Goal: Information Seeking & Learning: Learn about a topic

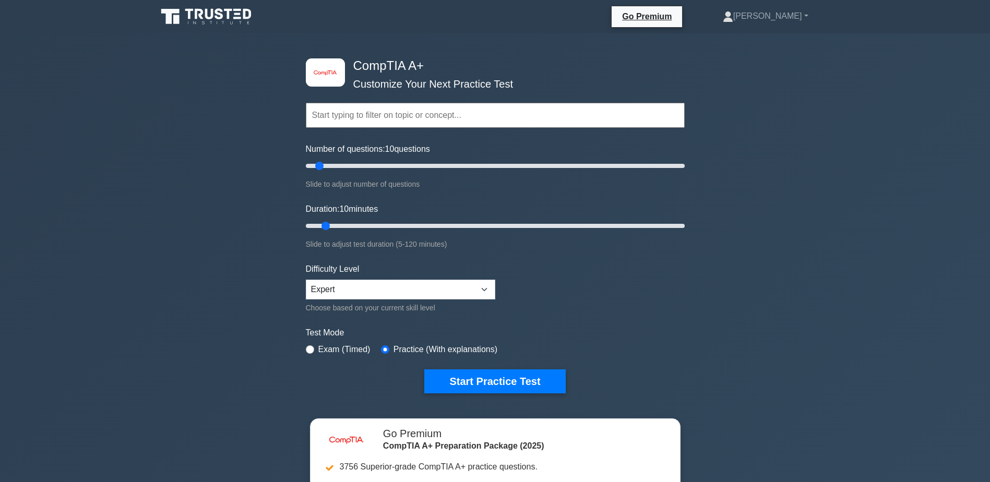
scroll to position [209, 0]
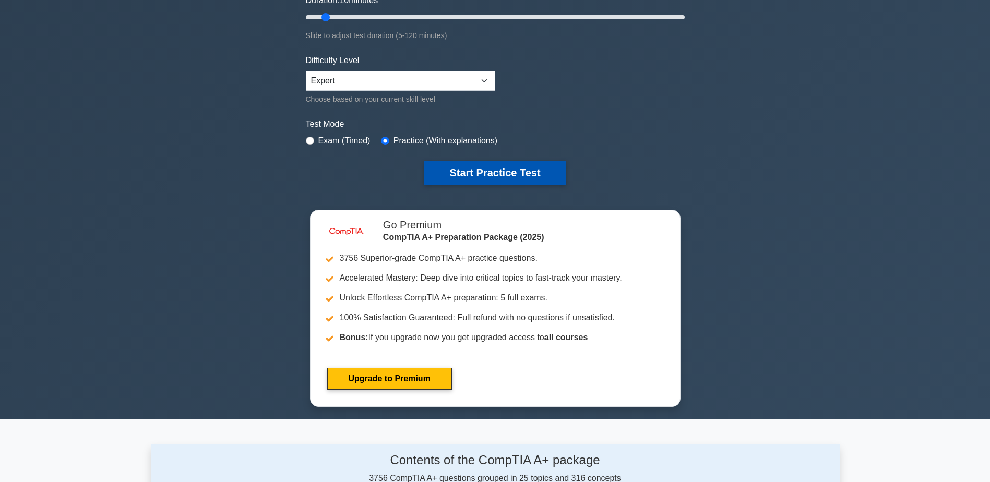
click at [494, 168] on button "Start Practice Test" at bounding box center [494, 173] width 141 height 24
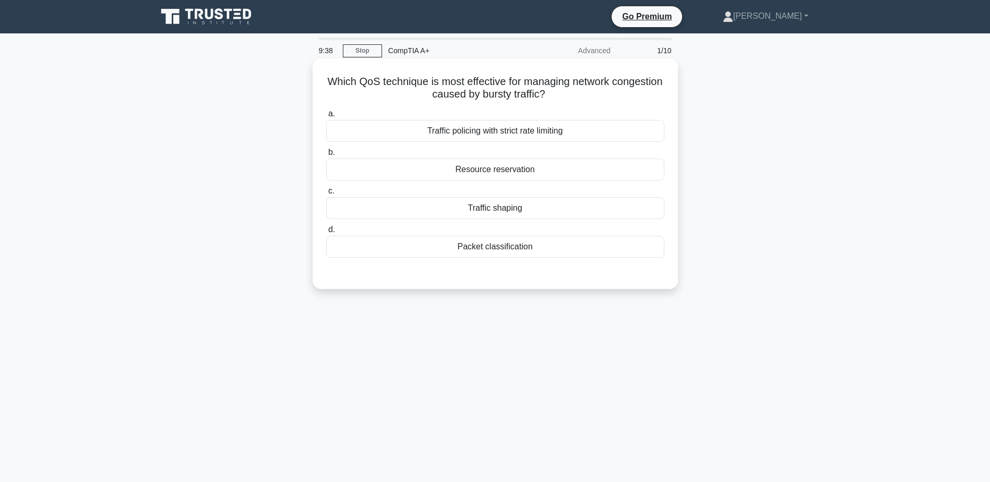
drag, startPoint x: 494, startPoint y: 123, endPoint x: 493, endPoint y: 133, distance: 9.9
click at [493, 133] on div "Traffic policing with strict rate limiting" at bounding box center [495, 131] width 338 height 22
click at [326, 117] on input "a. Traffic policing with strict rate limiting" at bounding box center [326, 114] width 0 height 7
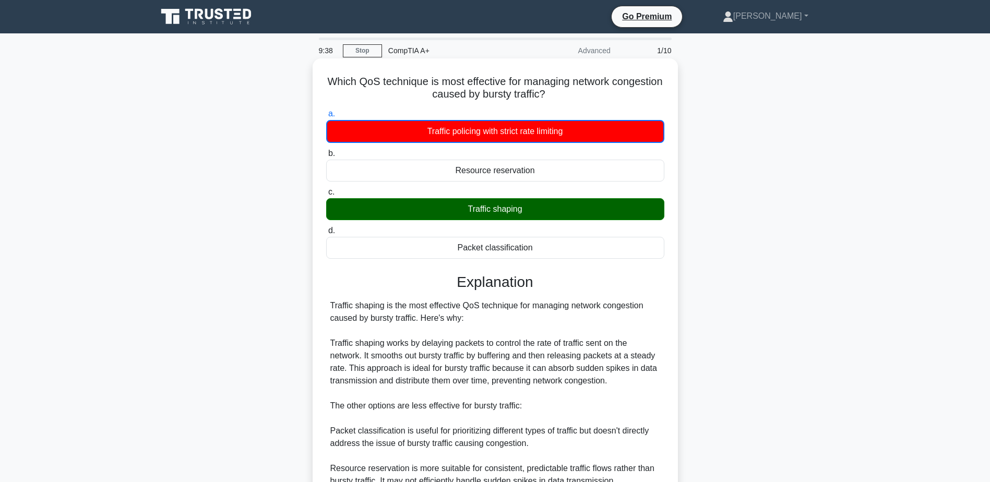
click at [493, 133] on div "Traffic policing with strict rate limiting" at bounding box center [495, 131] width 338 height 23
click at [326, 117] on input "a. Traffic policing with strict rate limiting" at bounding box center [326, 114] width 0 height 7
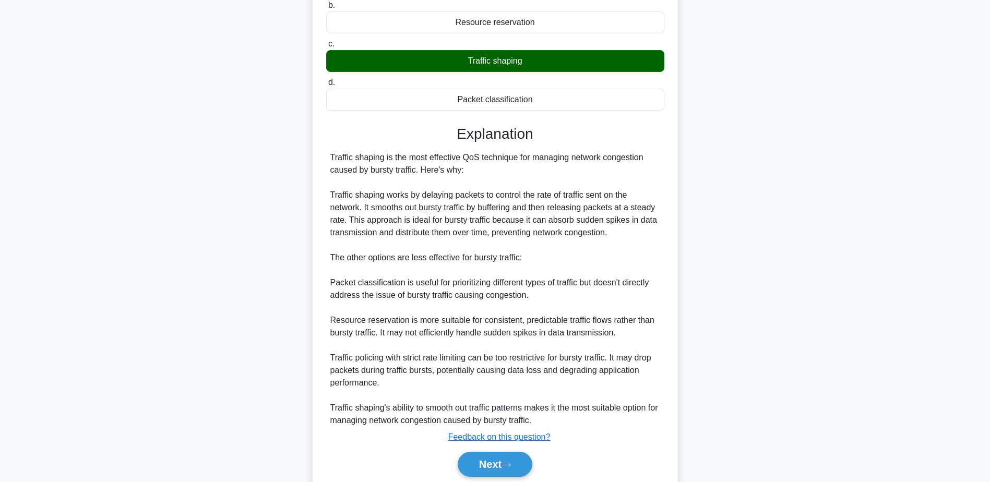
scroll to position [188, 0]
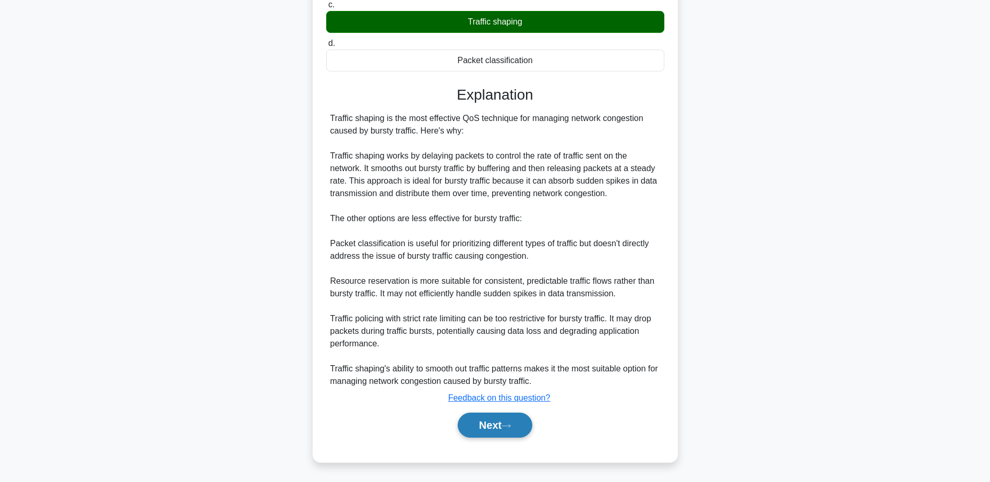
click at [512, 417] on button "Next" at bounding box center [495, 425] width 75 height 25
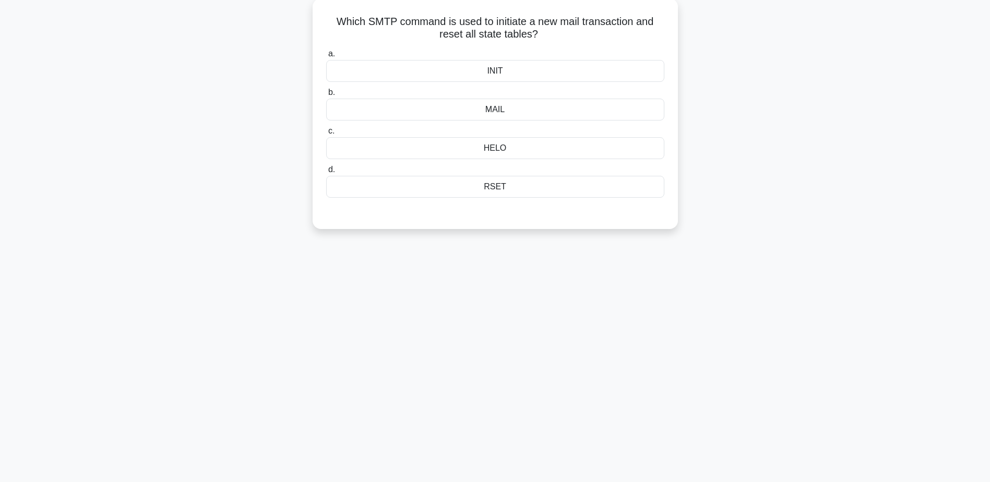
scroll to position [29, 0]
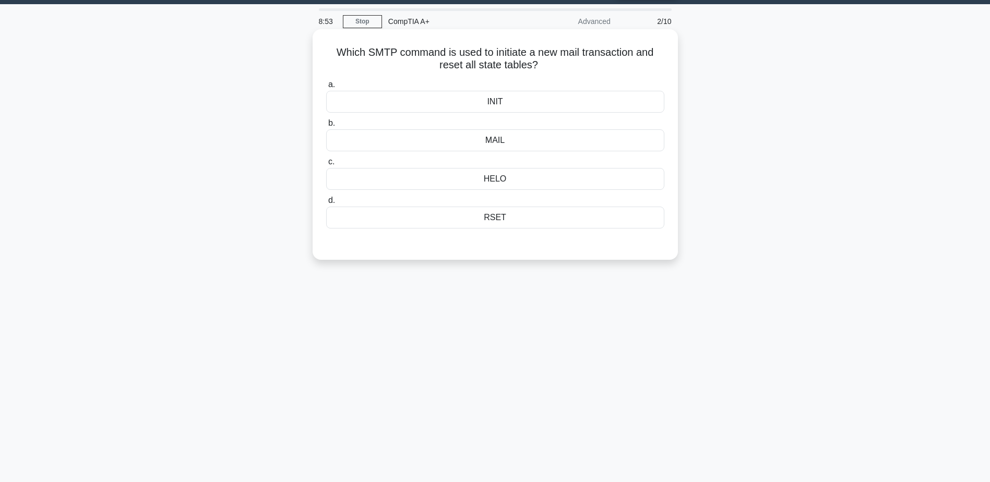
click at [502, 218] on div "RSET" at bounding box center [495, 218] width 338 height 22
click at [326, 204] on input "d. RSET" at bounding box center [326, 200] width 0 height 7
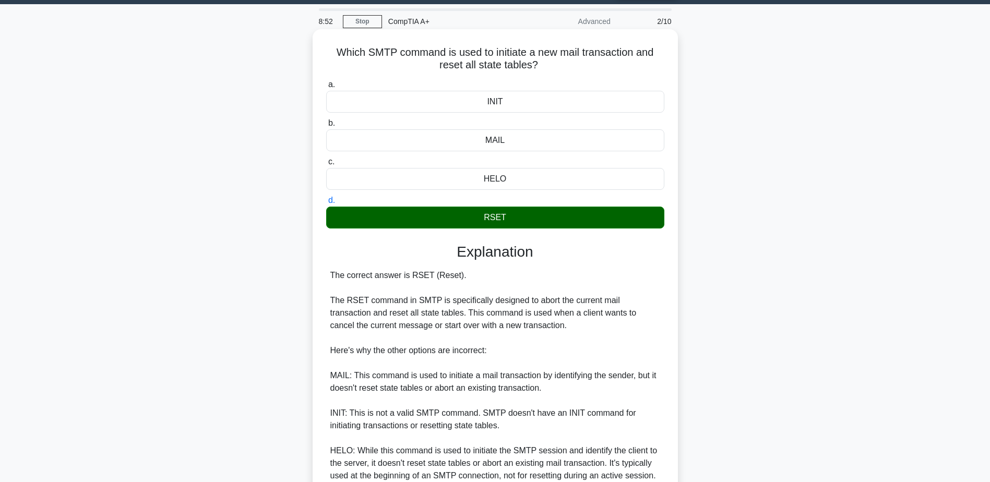
scroll to position [174, 0]
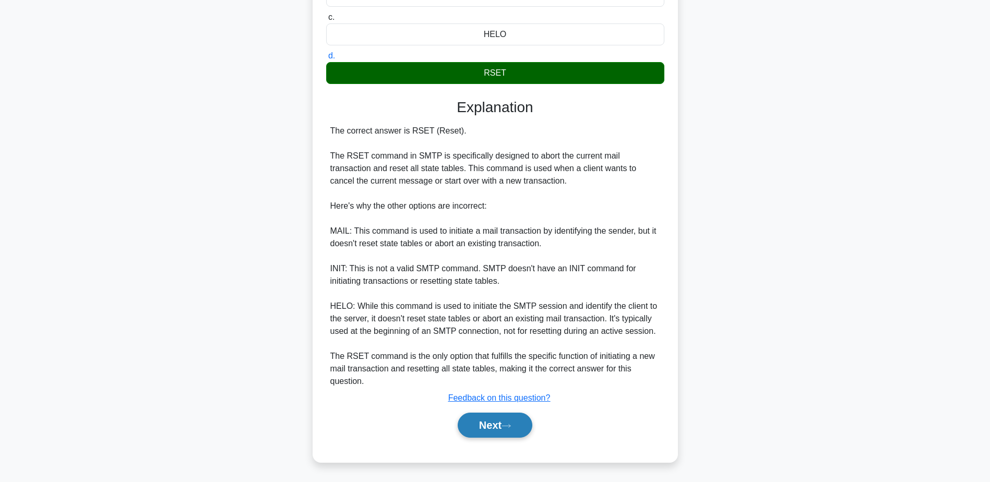
click at [495, 424] on button "Next" at bounding box center [495, 425] width 75 height 25
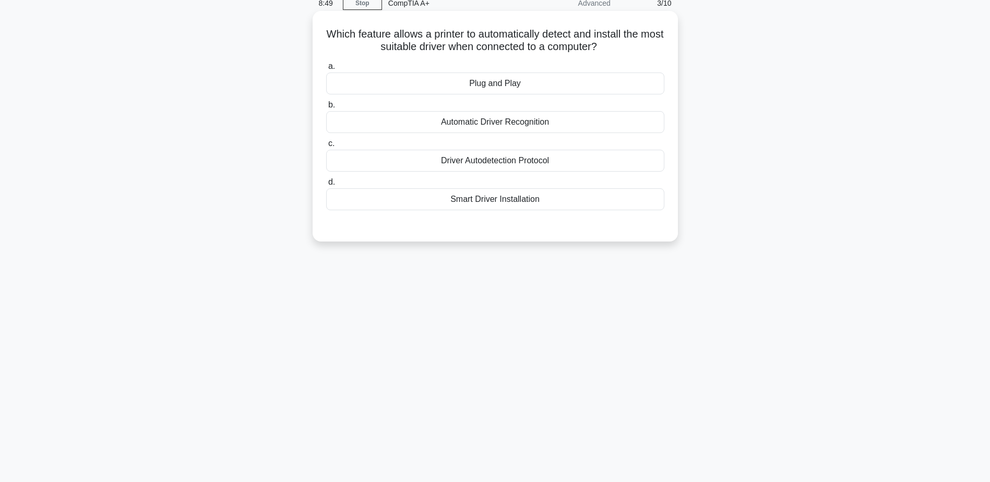
scroll to position [29, 0]
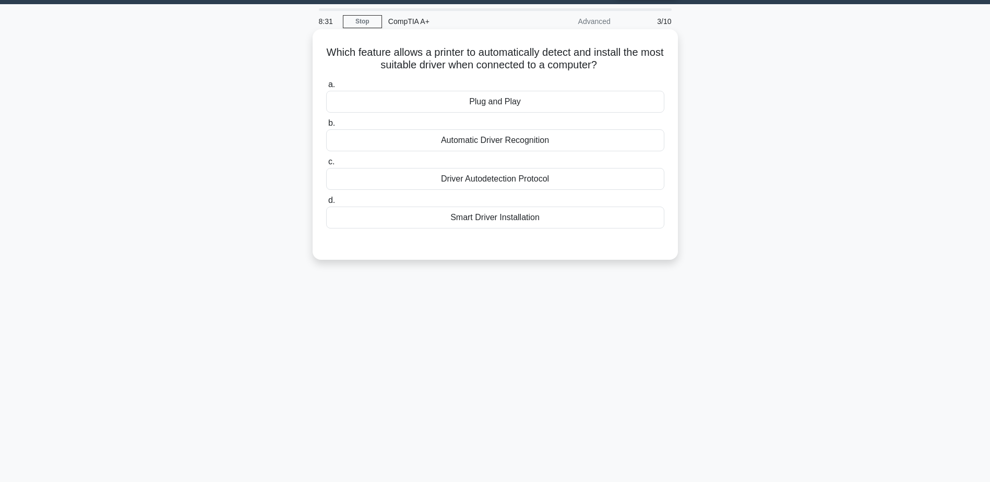
click at [527, 145] on div "Automatic Driver Recognition" at bounding box center [495, 140] width 338 height 22
click at [326, 127] on input "b. Automatic Driver Recognition" at bounding box center [326, 123] width 0 height 7
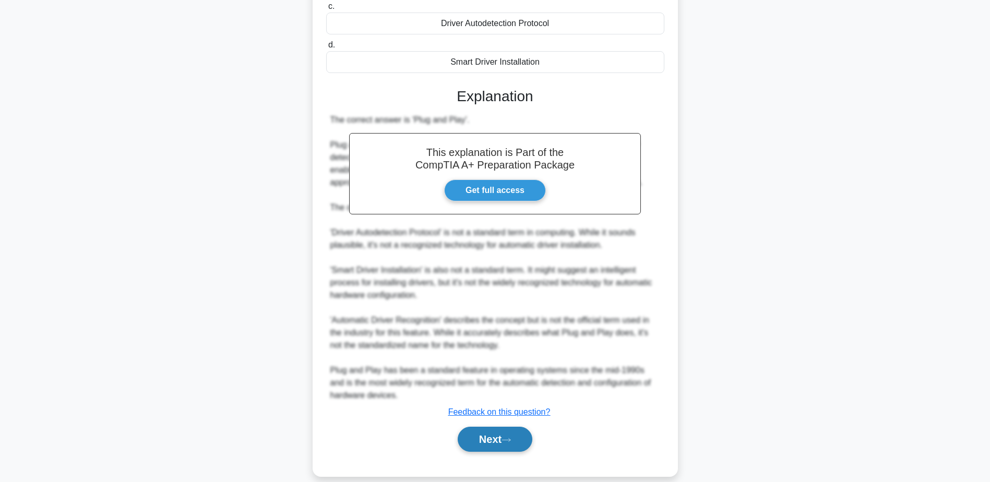
click at [484, 434] on button "Next" at bounding box center [495, 439] width 75 height 25
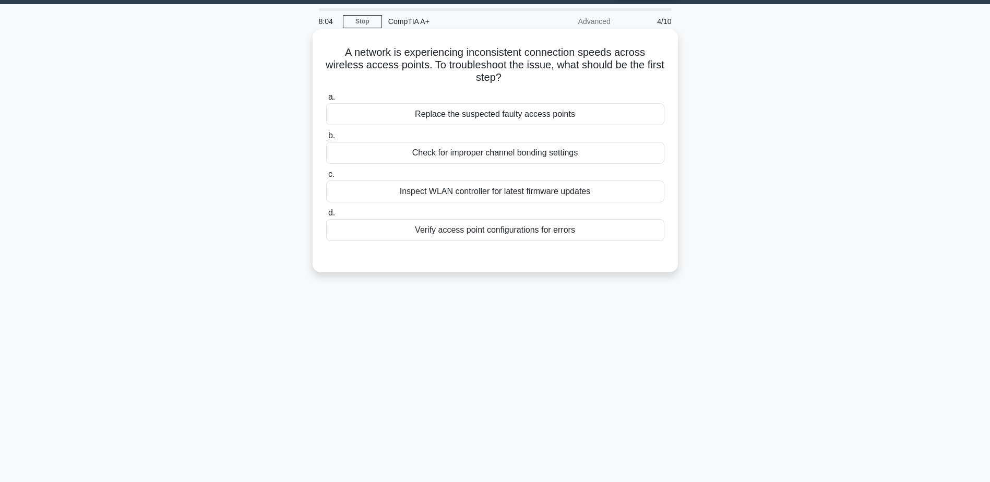
click at [484, 232] on div "Verify access point configurations for errors" at bounding box center [495, 230] width 338 height 22
click at [326, 217] on input "d. Verify access point configurations for errors" at bounding box center [326, 213] width 0 height 7
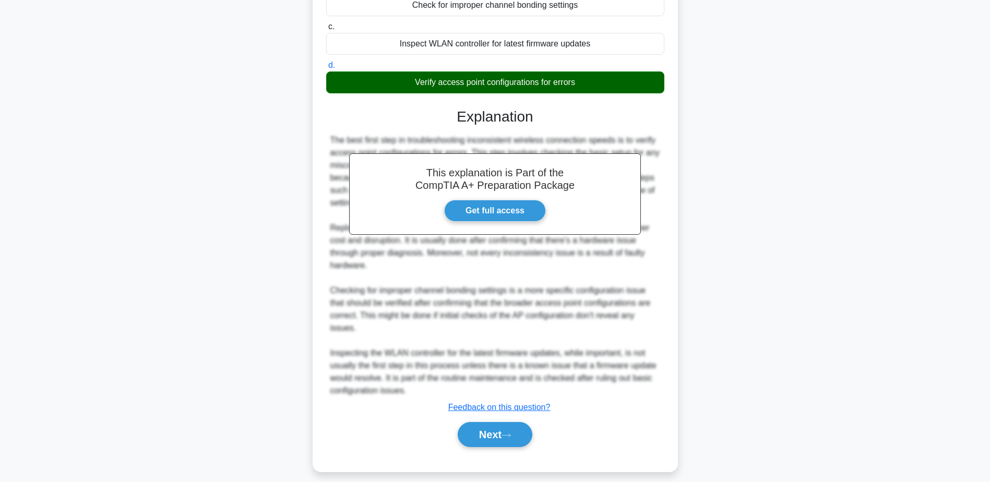
scroll to position [186, 0]
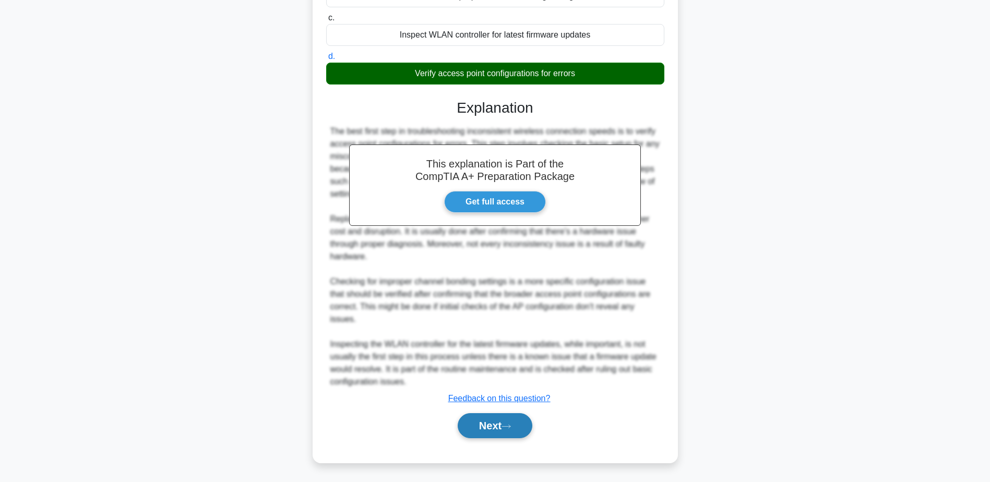
click at [488, 422] on button "Next" at bounding box center [495, 425] width 75 height 25
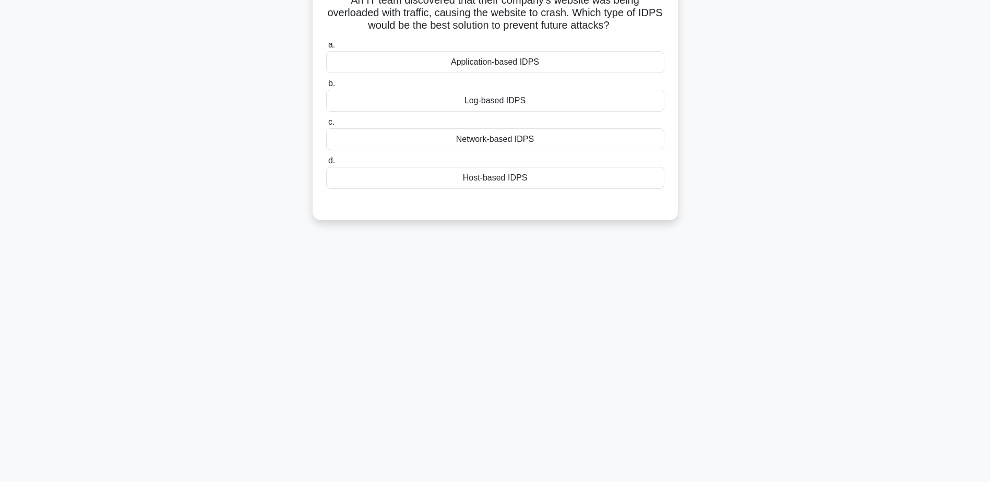
scroll to position [29, 0]
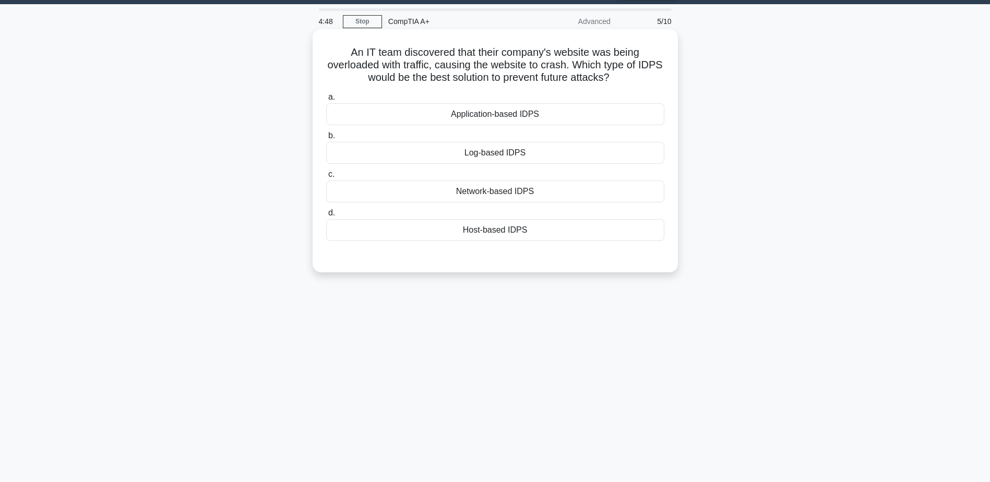
click at [494, 195] on div "Network-based IDPS" at bounding box center [495, 192] width 338 height 22
click at [326, 178] on input "c. Network-based IDPS" at bounding box center [326, 174] width 0 height 7
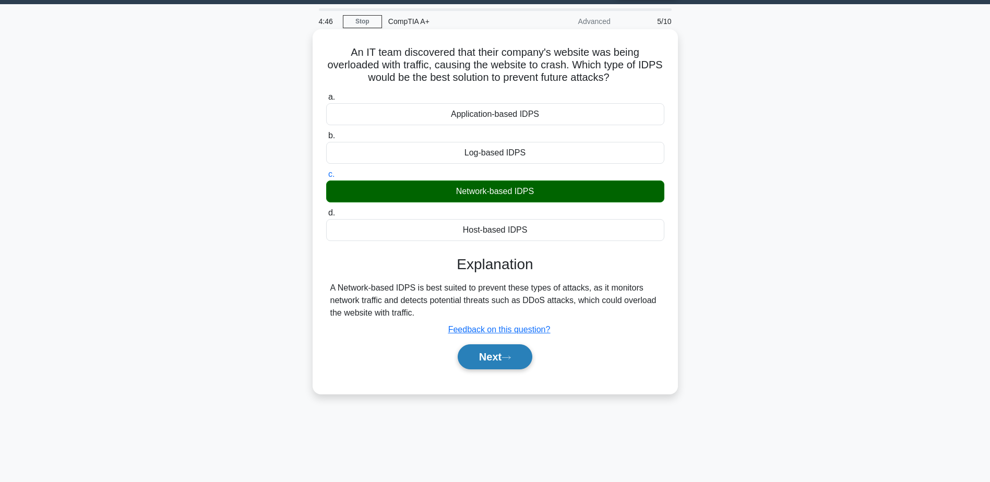
click at [504, 362] on button "Next" at bounding box center [495, 357] width 75 height 25
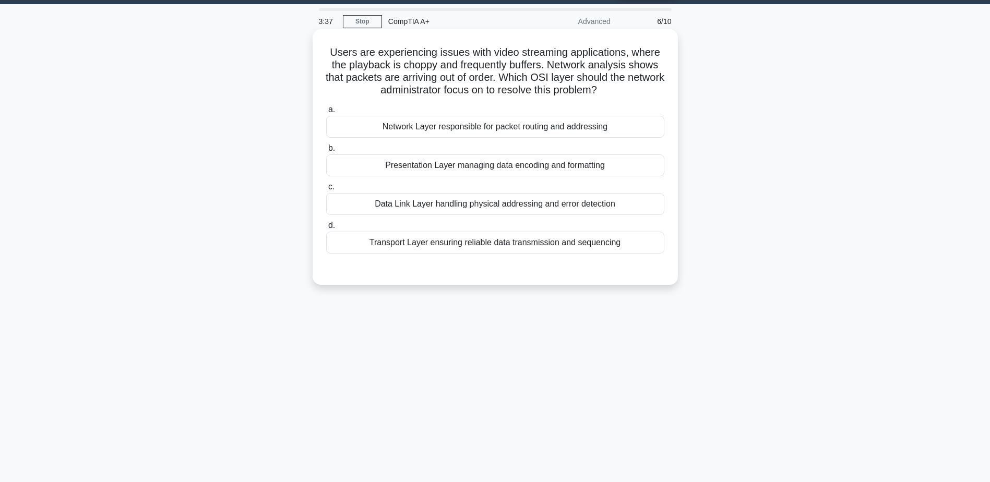
click at [494, 241] on div "Transport Layer ensuring reliable data transmission and sequencing" at bounding box center [495, 243] width 338 height 22
click at [326, 229] on input "d. Transport Layer ensuring reliable data transmission and sequencing" at bounding box center [326, 225] width 0 height 7
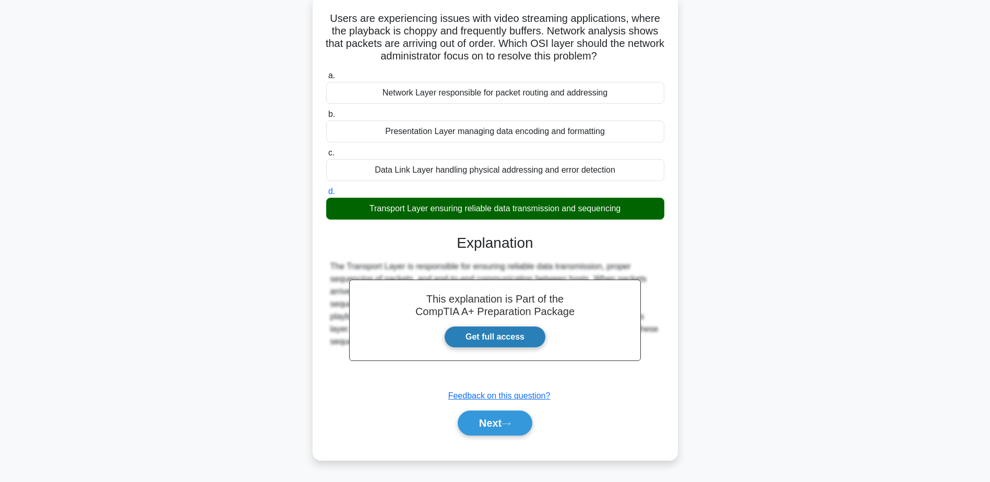
scroll to position [81, 0]
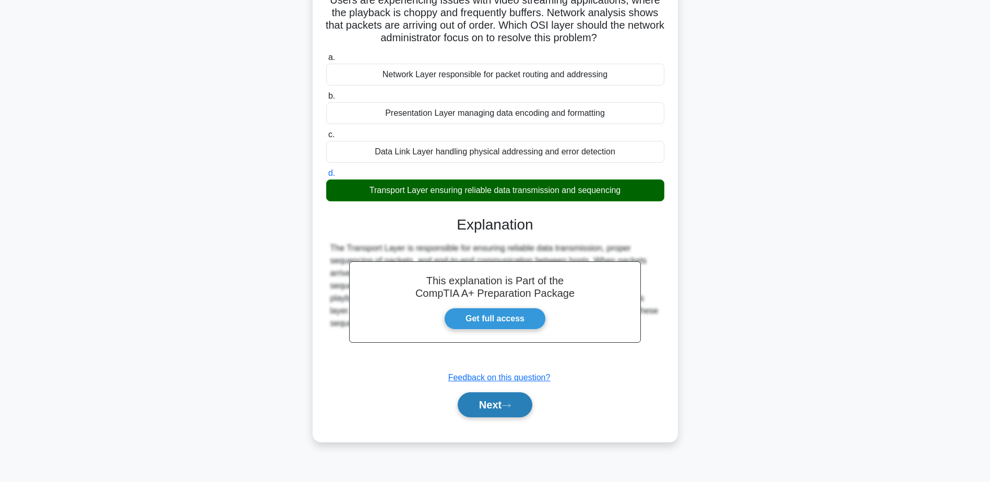
click at [508, 402] on button "Next" at bounding box center [495, 405] width 75 height 25
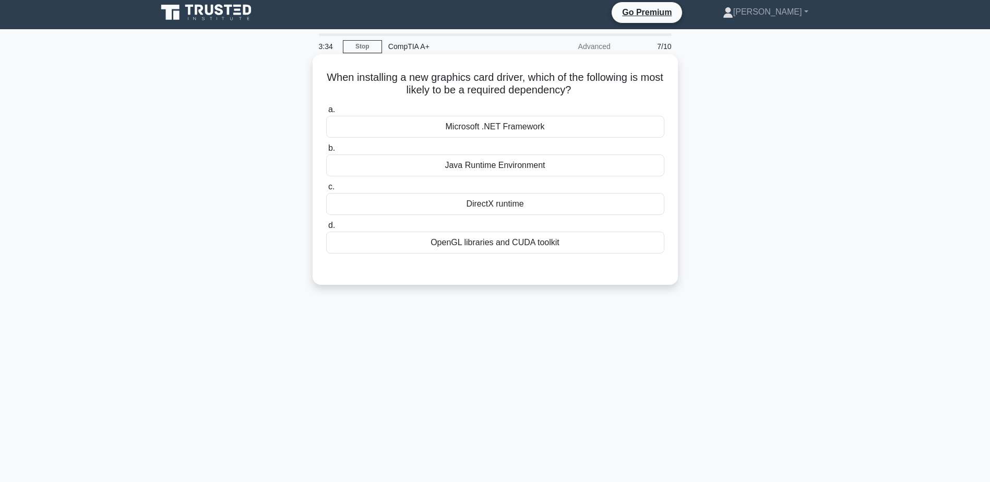
scroll to position [0, 0]
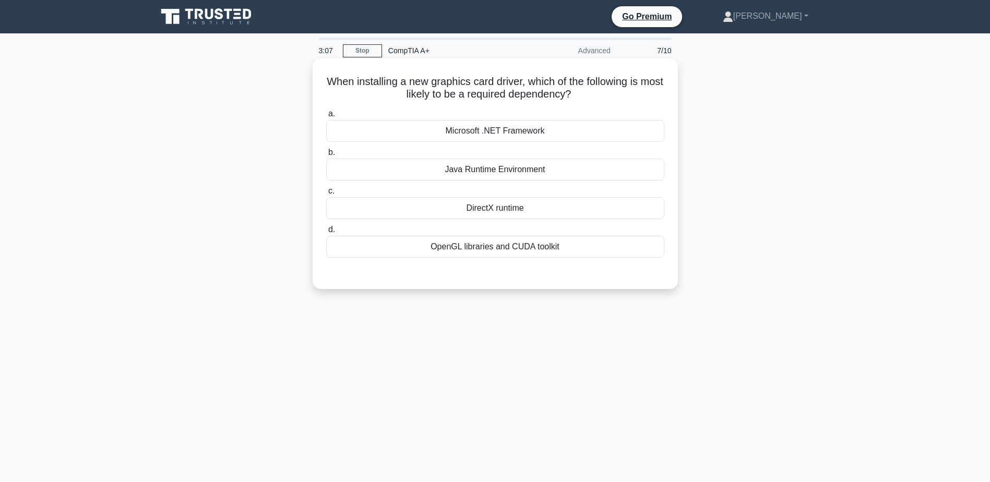
click at [487, 135] on div "Microsoft .NET Framework" at bounding box center [495, 131] width 338 height 22
click at [326, 117] on input "a. Microsoft .NET Framework" at bounding box center [326, 114] width 0 height 7
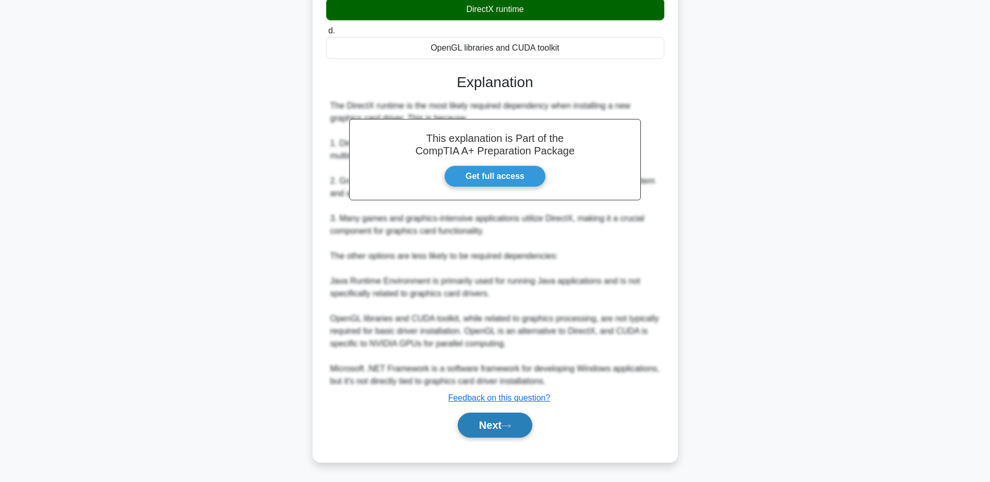
click at [509, 430] on button "Next" at bounding box center [495, 425] width 75 height 25
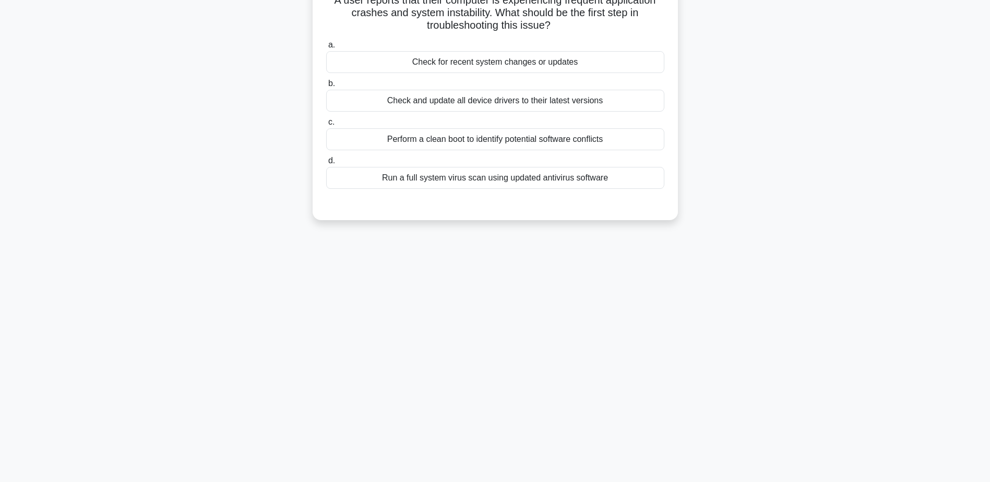
scroll to position [29, 0]
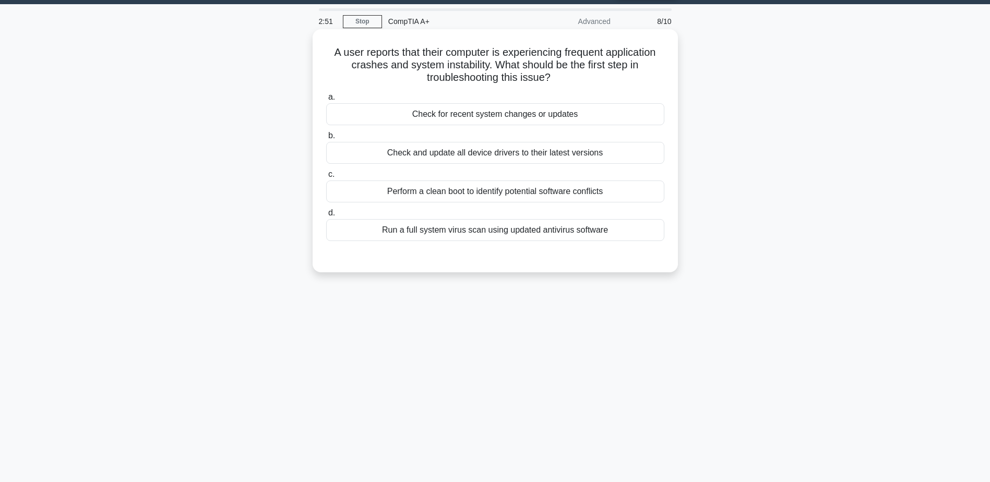
click at [549, 117] on div "Check for recent system changes or updates" at bounding box center [495, 114] width 338 height 22
click at [326, 101] on input "a. Check for recent system changes or updates" at bounding box center [326, 97] width 0 height 7
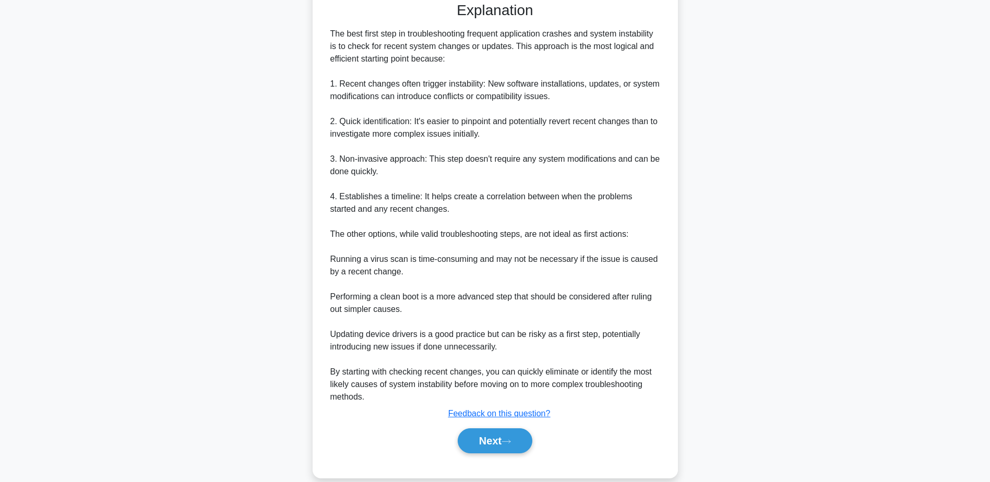
scroll to position [290, 0]
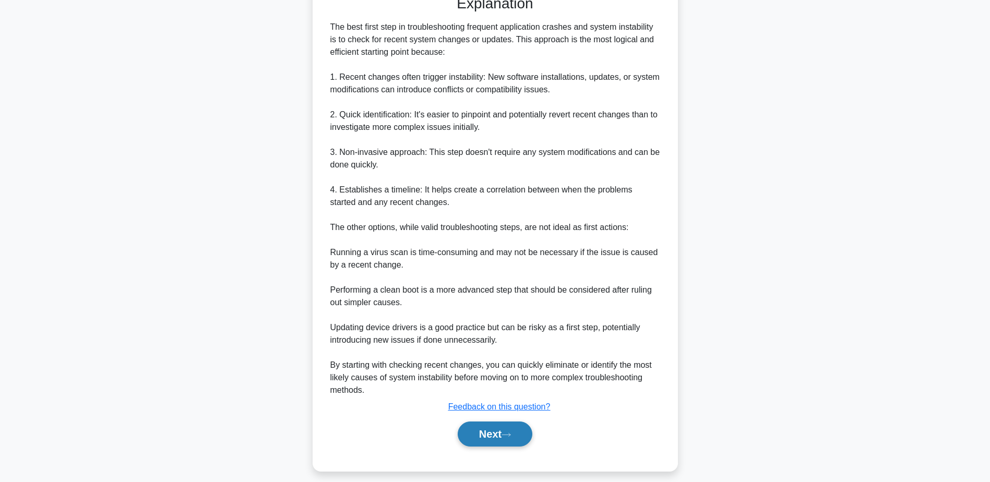
click at [501, 433] on button "Next" at bounding box center [495, 434] width 75 height 25
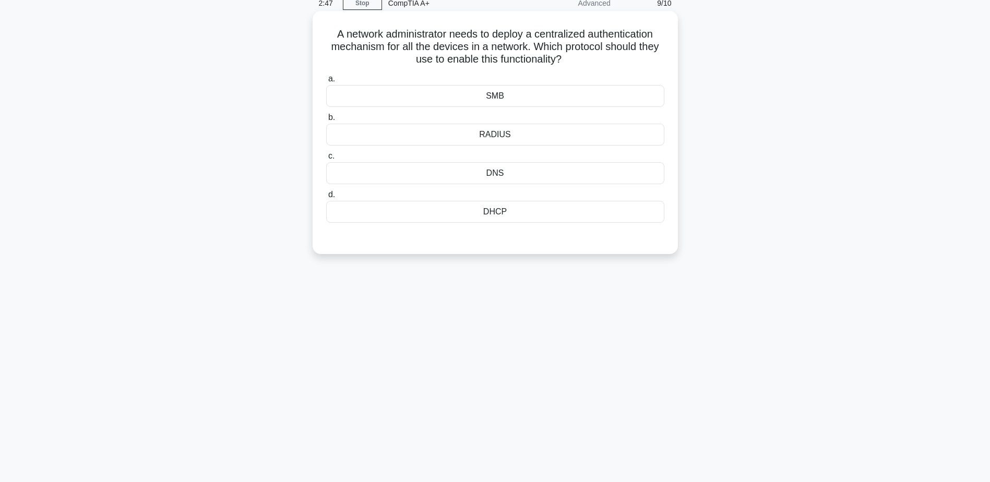
scroll to position [29, 0]
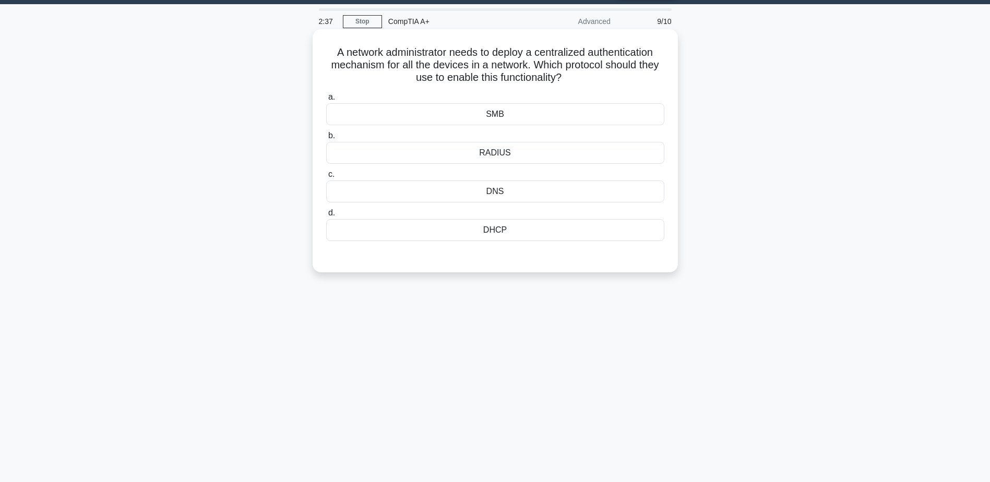
click at [506, 241] on div "DHCP" at bounding box center [495, 230] width 338 height 22
click at [326, 217] on input "d. DHCP" at bounding box center [326, 213] width 0 height 7
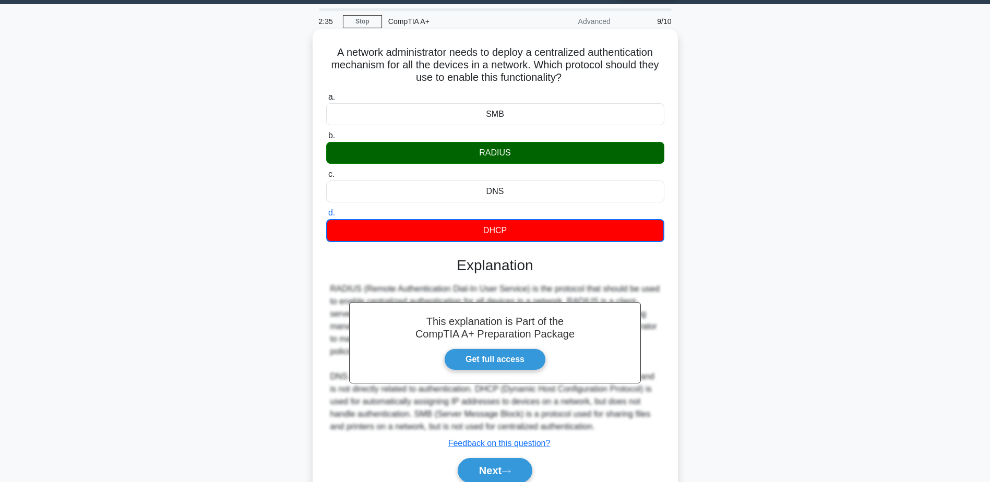
scroll to position [81, 0]
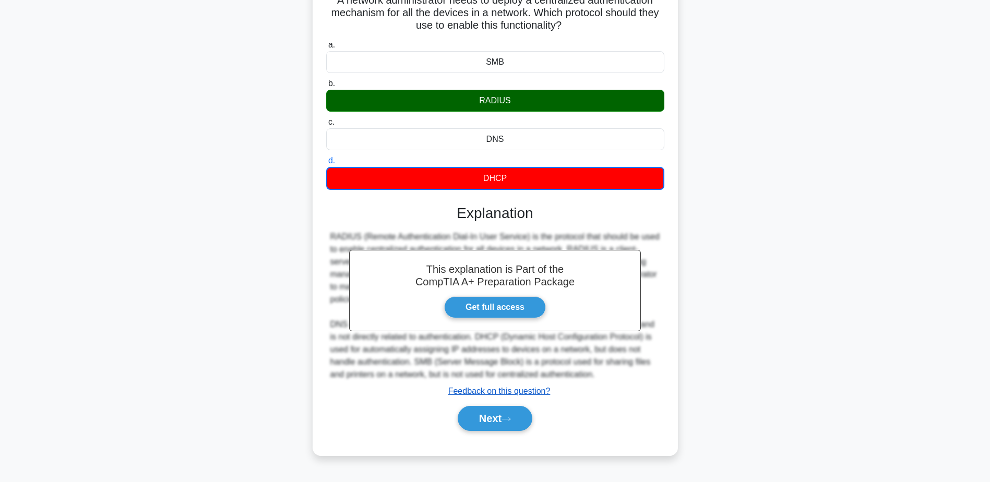
drag, startPoint x: 502, startPoint y: 420, endPoint x: 494, endPoint y: 391, distance: 29.1
click at [502, 420] on button "Next" at bounding box center [495, 418] width 75 height 25
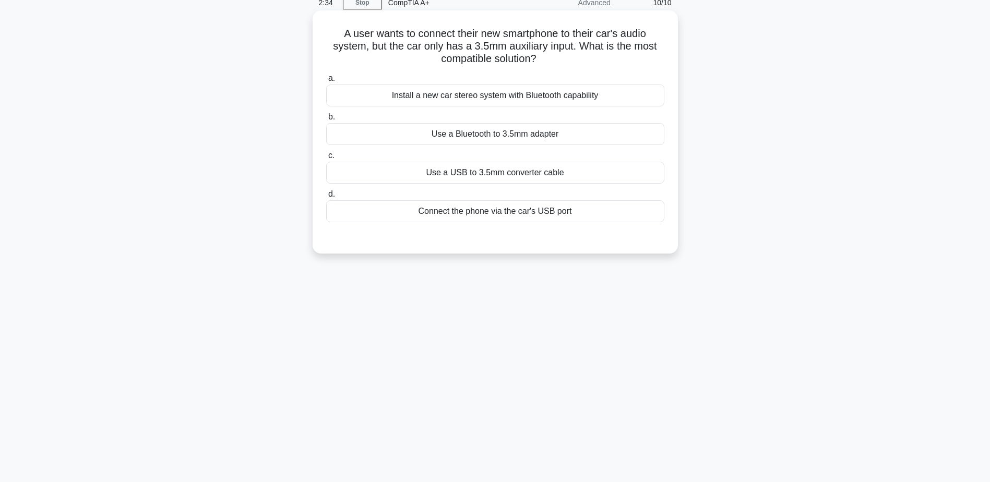
scroll to position [29, 0]
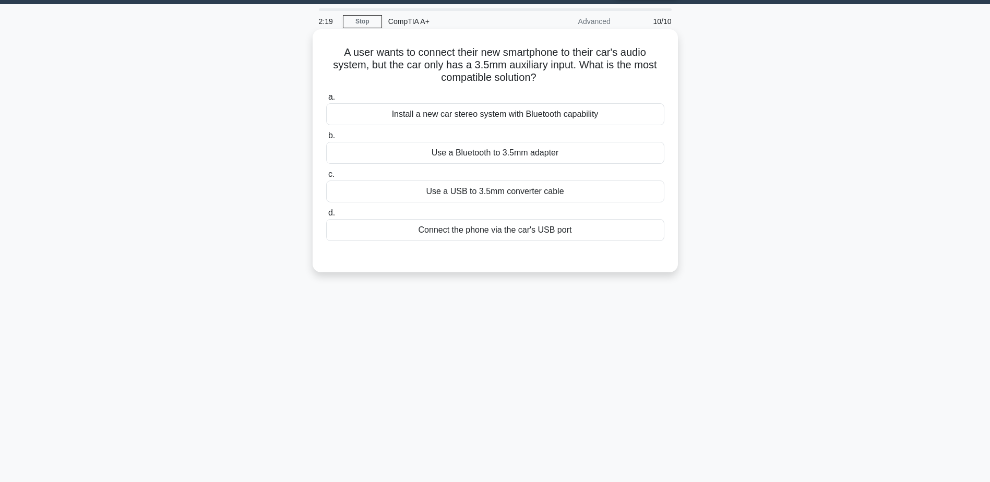
click at [505, 238] on div "Connect the phone via the car's USB port" at bounding box center [495, 230] width 338 height 22
click at [326, 217] on input "d. Connect the phone via the car's USB port" at bounding box center [326, 213] width 0 height 7
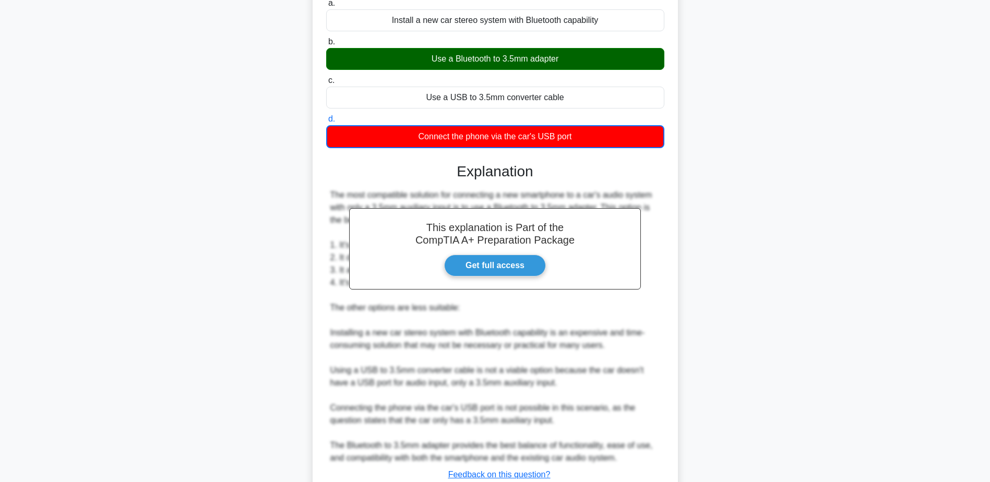
scroll to position [186, 0]
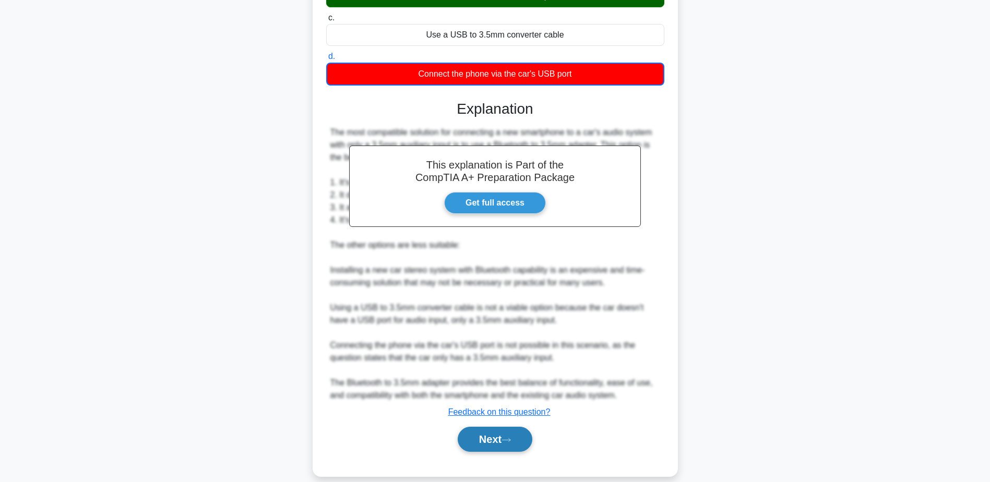
click at [492, 445] on button "Next" at bounding box center [495, 439] width 75 height 25
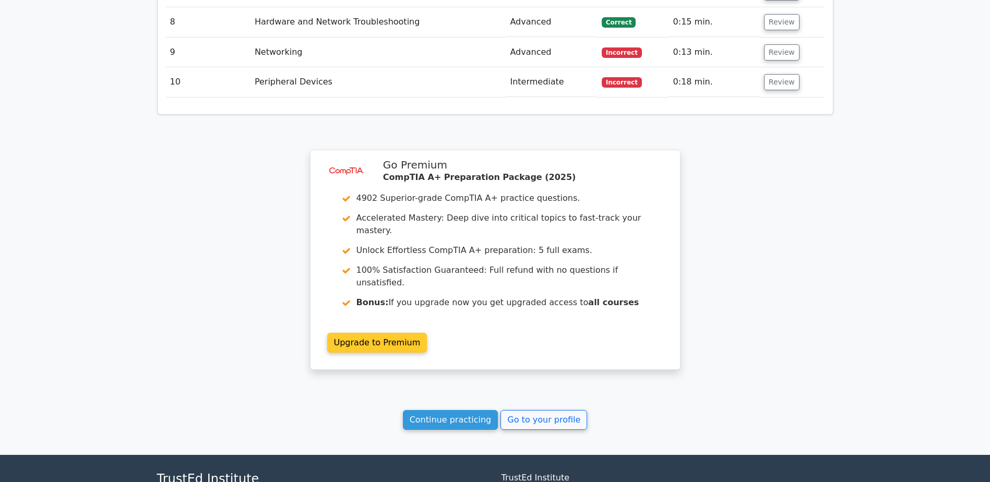
scroll to position [1618, 0]
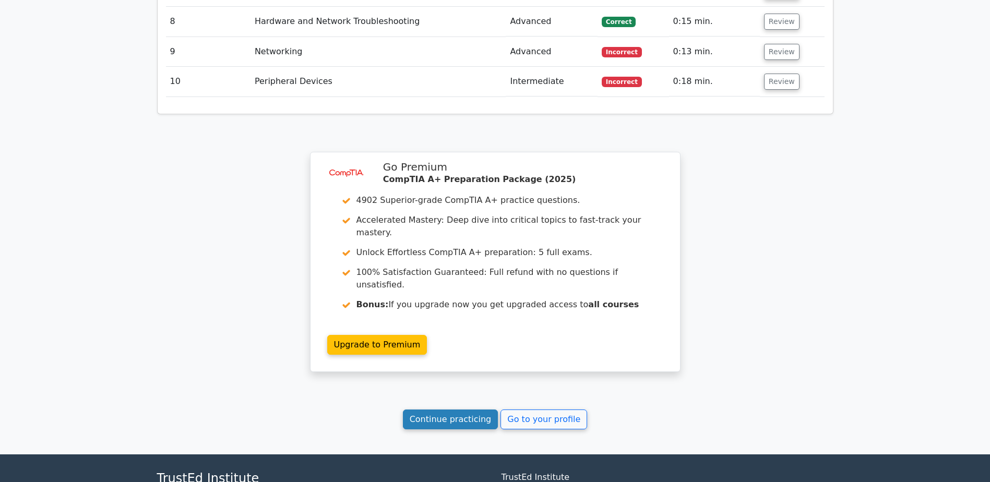
click at [455, 410] on link "Continue practicing" at bounding box center [451, 420] width 96 height 20
